Goal: Task Accomplishment & Management: Use online tool/utility

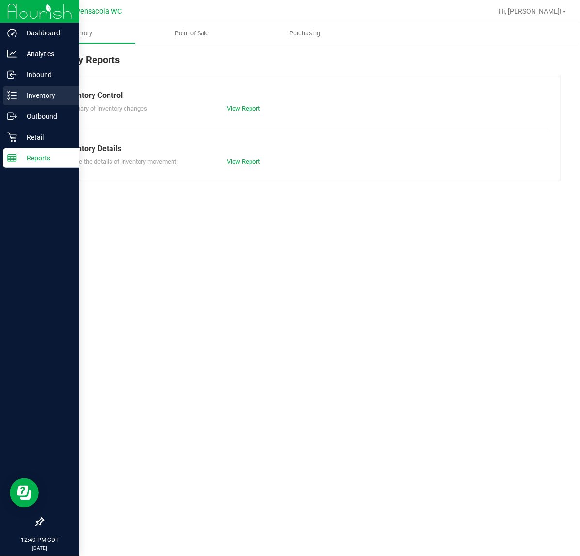
click at [23, 99] on p "Inventory" at bounding box center [46, 96] width 58 height 12
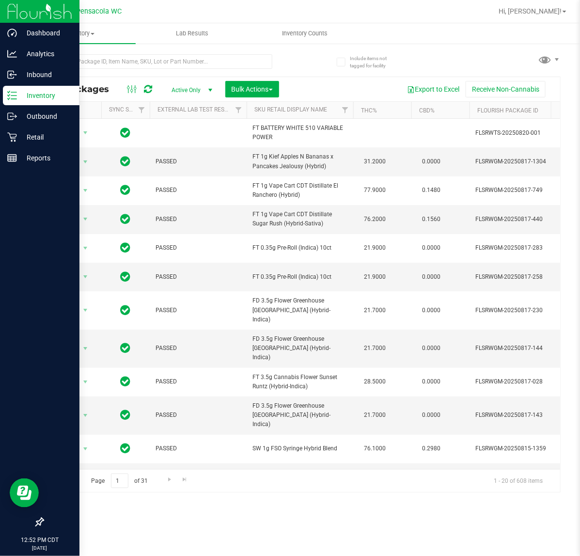
click at [27, 372] on div at bounding box center [39, 340] width 79 height 343
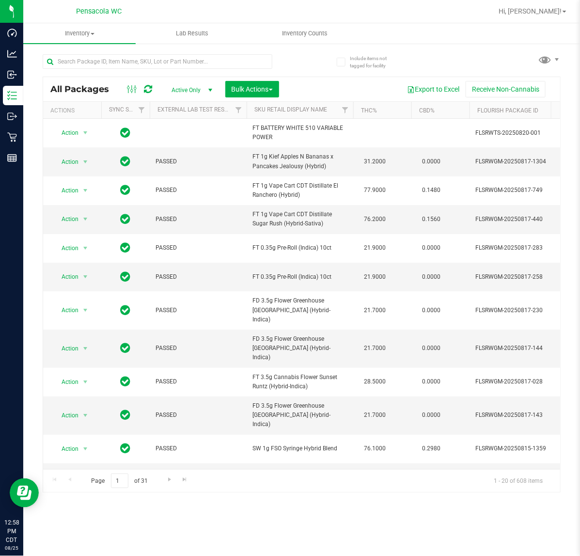
click at [190, 79] on div "All Packages Active Only Active Only Lab Samples Locked All External Internal B…" at bounding box center [301, 89] width 517 height 24
click at [212, 58] on input "text" at bounding box center [158, 61] width 230 height 15
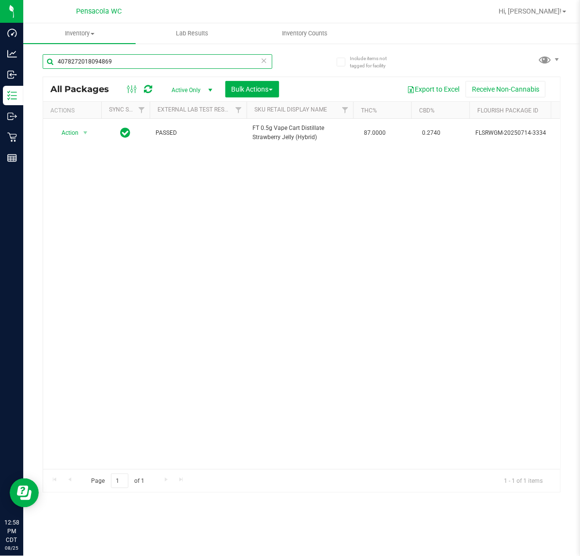
type input "4078272018094869"
click at [77, 115] on th "Actions" at bounding box center [72, 110] width 58 height 17
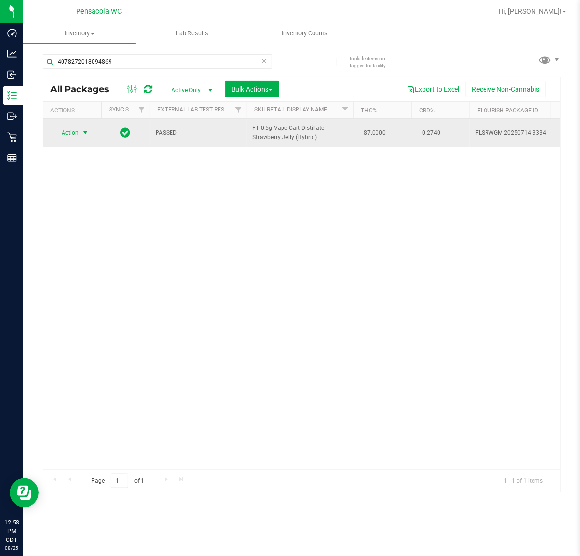
click at [85, 133] on span "select" at bounding box center [85, 133] width 8 height 8
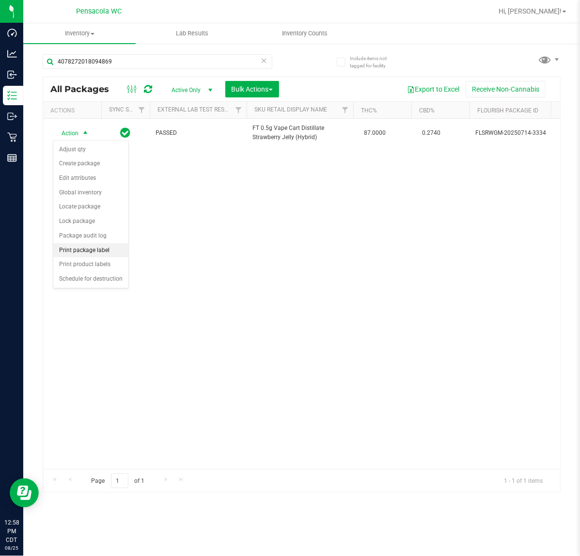
click at [97, 253] on li "Print package label" at bounding box center [90, 250] width 75 height 15
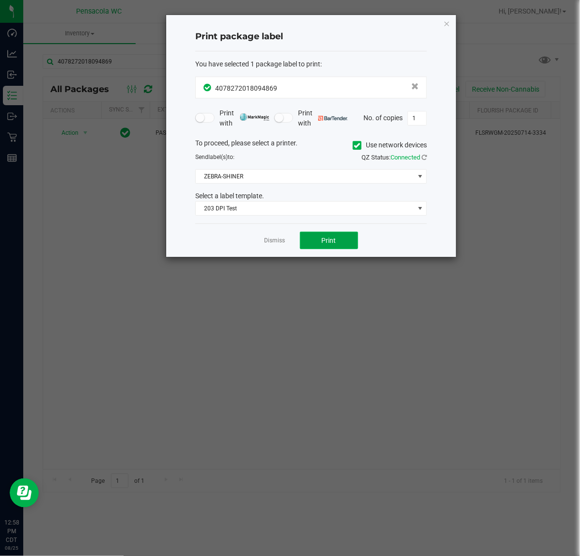
click at [335, 246] on button "Print" at bounding box center [329, 240] width 58 height 17
click at [271, 248] on div "Dismiss Print" at bounding box center [311, 239] width 232 height 33
click at [271, 245] on link "Dismiss" at bounding box center [274, 240] width 21 height 8
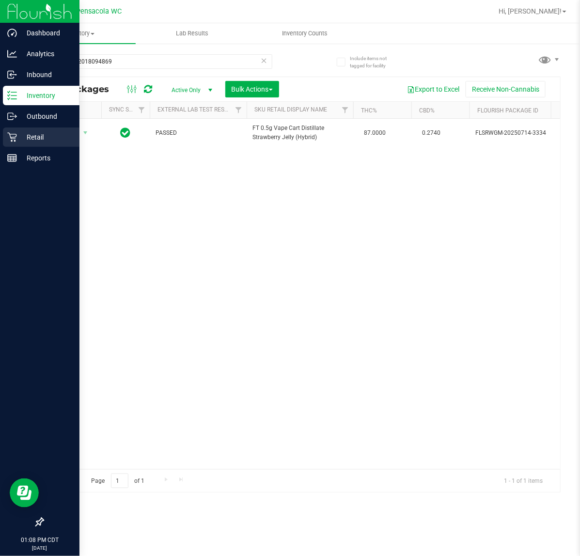
click at [13, 137] on icon at bounding box center [11, 137] width 9 height 9
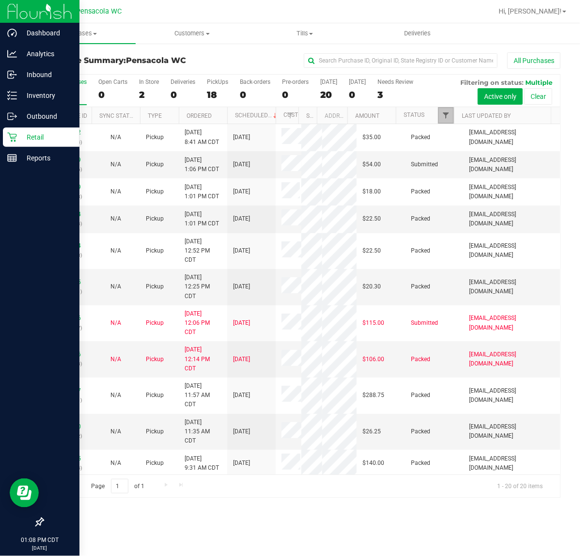
click at [444, 112] on span "Filter" at bounding box center [446, 115] width 8 height 8
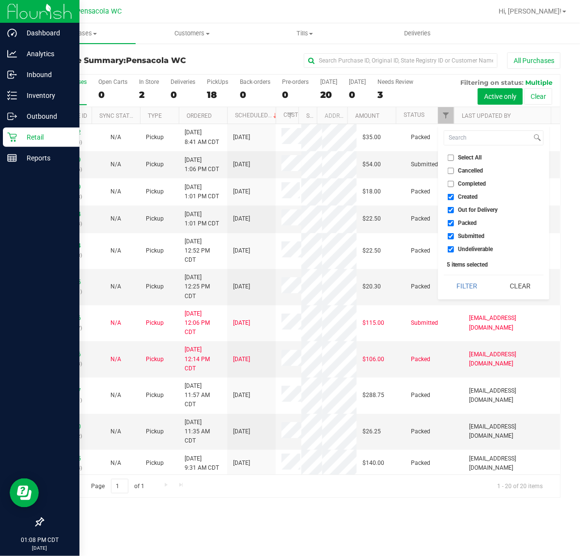
click at [456, 158] on label "Select All" at bounding box center [465, 158] width 34 height 6
click at [454, 158] on input "Select All" at bounding box center [451, 158] width 6 height 6
checkbox input "true"
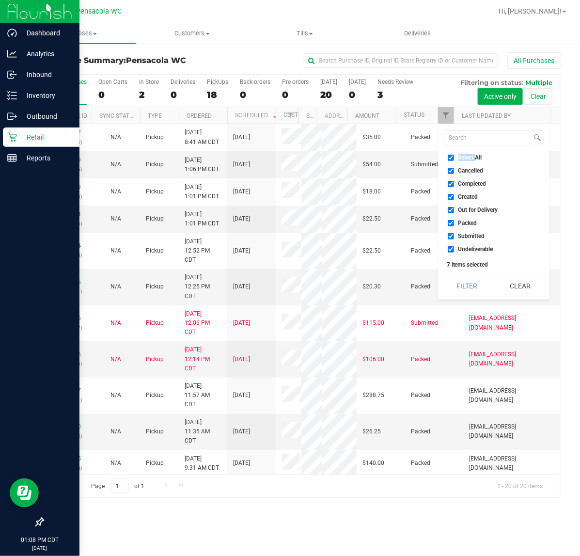
click at [456, 158] on label "Select All" at bounding box center [465, 158] width 34 height 6
click at [454, 158] on input "Select All" at bounding box center [451, 158] width 6 height 6
checkbox input "false"
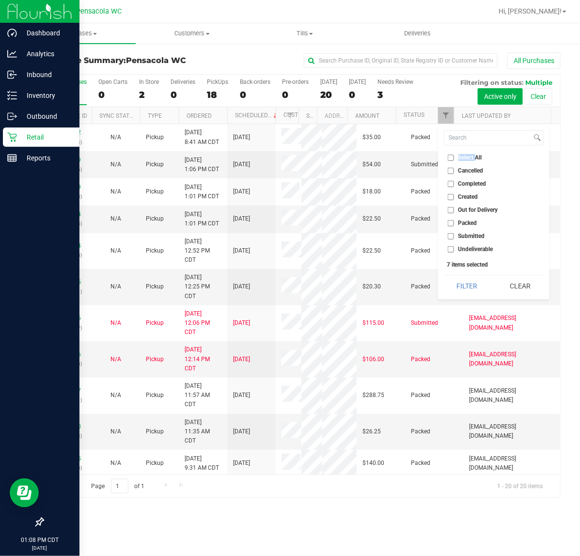
checkbox input "false"
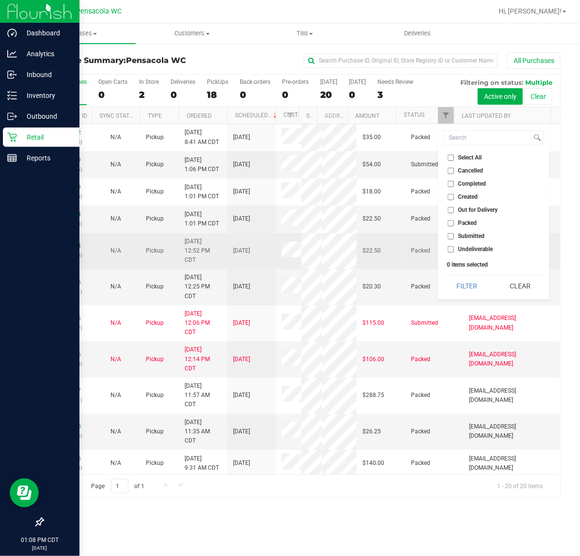
click at [383, 251] on td "$22.50" at bounding box center [381, 251] width 48 height 36
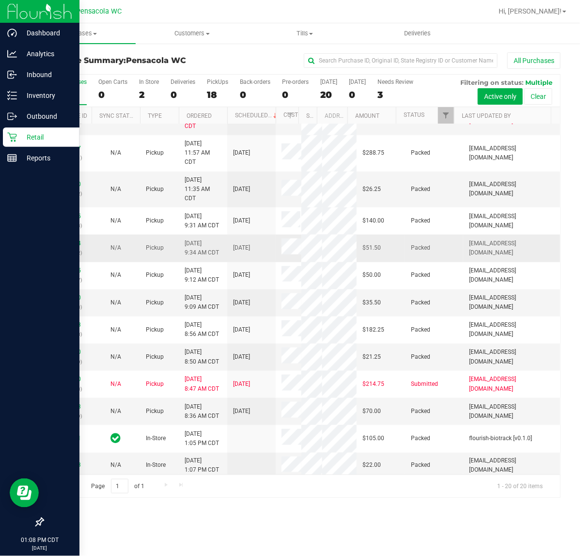
scroll to position [299, 0]
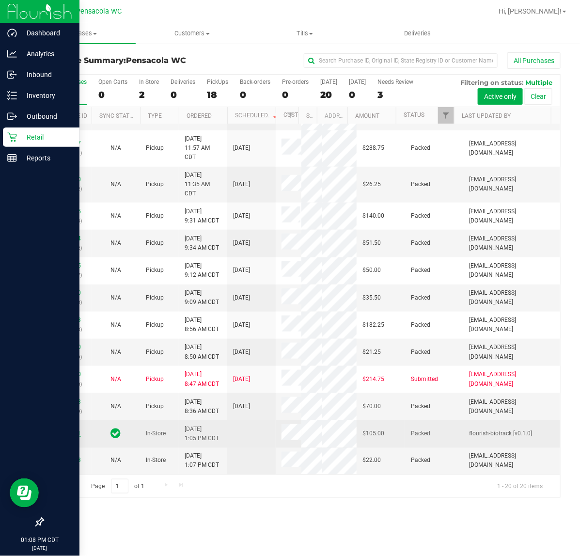
click at [69, 436] on link "11844391" at bounding box center [67, 433] width 27 height 7
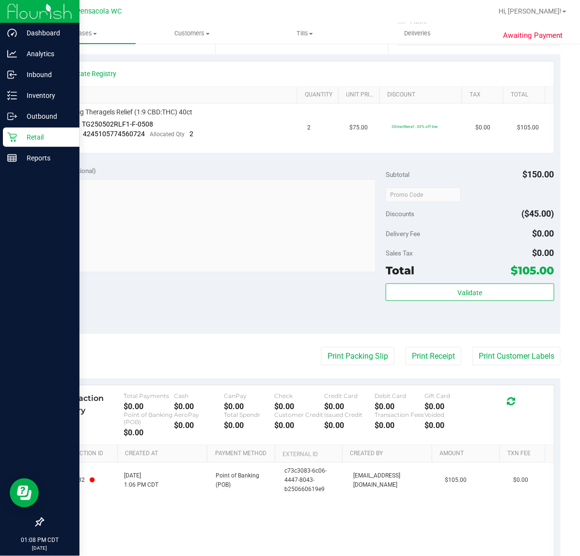
scroll to position [237, 0]
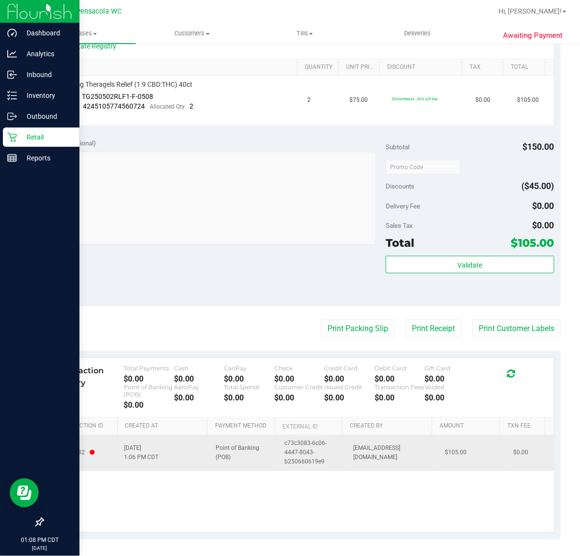
click at [153, 458] on span "[DATE] 1:06 PM CDT" at bounding box center [141, 453] width 34 height 18
click at [165, 456] on td "[DATE] 1:06 PM CDT" at bounding box center [164, 453] width 92 height 36
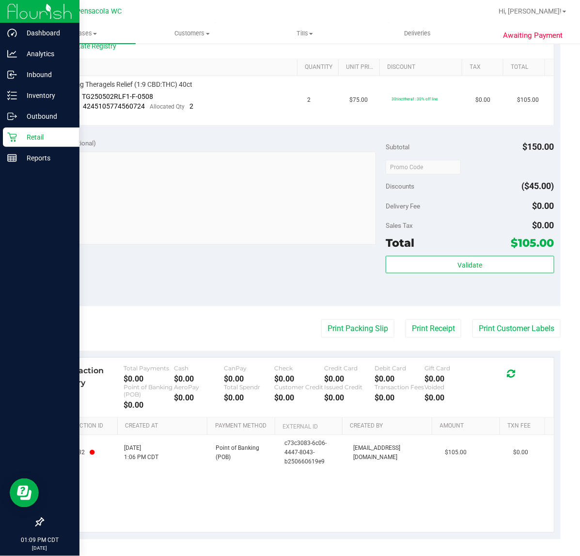
click at [13, 140] on icon at bounding box center [12, 137] width 10 height 10
